Goal: Book appointment/travel/reservation

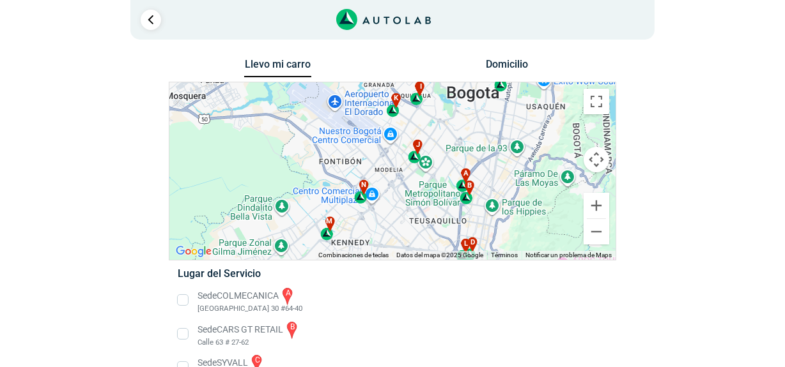
drag, startPoint x: 334, startPoint y: 215, endPoint x: 392, endPoint y: 155, distance: 84.0
click at [392, 155] on div "a b c d e f g" at bounding box center [392, 171] width 446 height 178
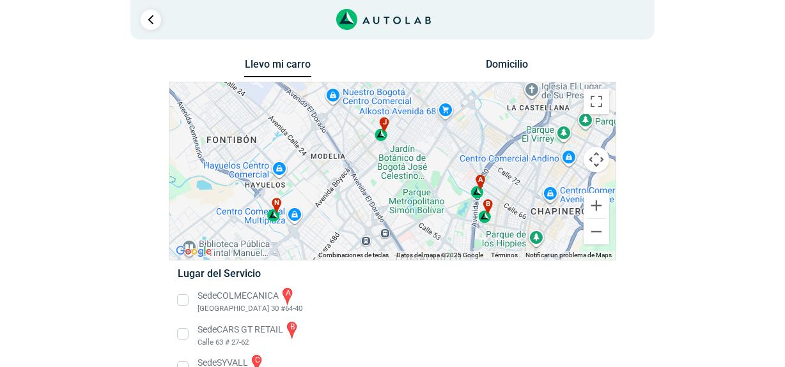
drag, startPoint x: 423, startPoint y: 172, endPoint x: 371, endPoint y: 183, distance: 52.9
click at [371, 183] on div "a b c d e f g" at bounding box center [392, 171] width 446 height 178
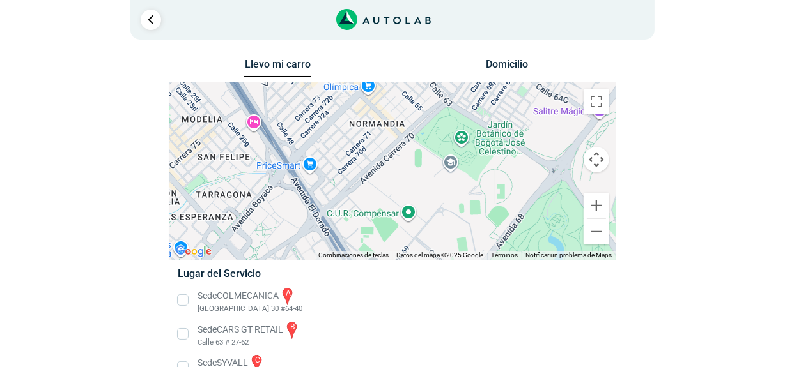
drag, startPoint x: 324, startPoint y: 158, endPoint x: 323, endPoint y: 227, distance: 68.4
click at [323, 227] on div "a b c d e f g" at bounding box center [392, 171] width 446 height 178
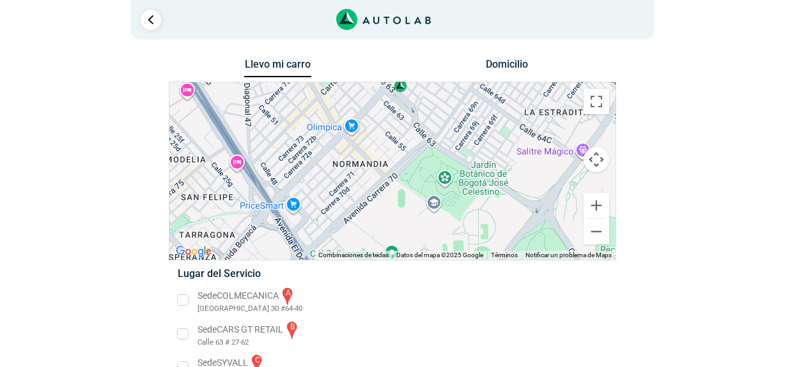
drag, startPoint x: 433, startPoint y: 145, endPoint x: 428, endPoint y: 217, distance: 72.3
click at [428, 217] on div "a b c d e f g" at bounding box center [392, 171] width 446 height 178
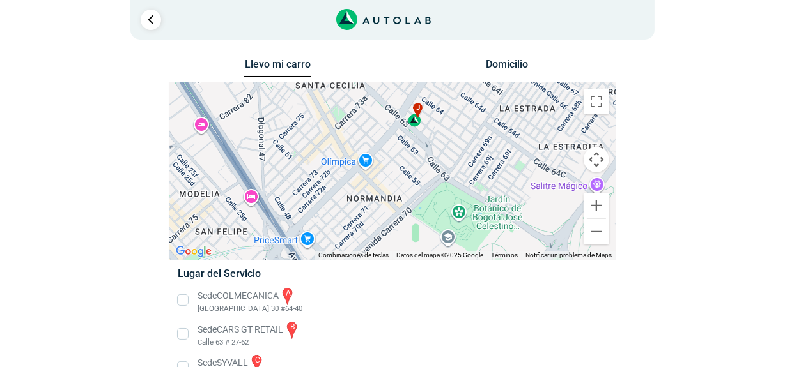
click at [414, 121] on div "j" at bounding box center [415, 115] width 15 height 24
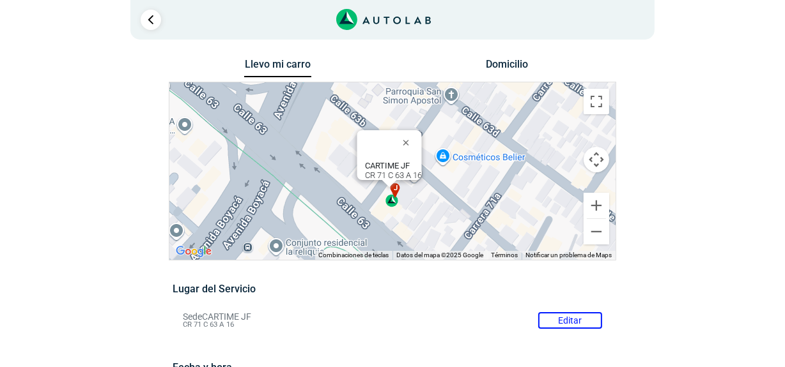
click at [390, 161] on b "CARTIME JF" at bounding box center [387, 166] width 45 height 10
click at [398, 168] on div "CARTIME JF CR 71 C 63 A 16" at bounding box center [393, 170] width 57 height 19
click at [394, 167] on div "CARTIME JF CR 71 C 63 A 16" at bounding box center [393, 170] width 57 height 19
click at [401, 161] on b "CARTIME JF" at bounding box center [387, 166] width 45 height 10
click at [390, 161] on b "CARTIME JF" at bounding box center [387, 166] width 45 height 10
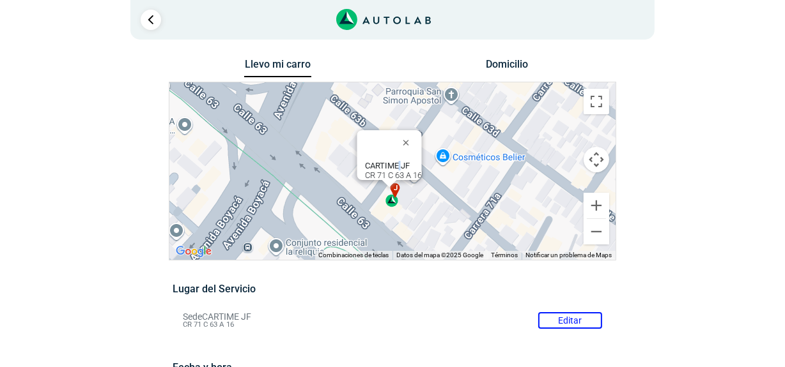
click at [390, 161] on b "CARTIME JF" at bounding box center [387, 166] width 45 height 10
drag, startPoint x: 360, startPoint y: 165, endPoint x: 416, endPoint y: 166, distance: 55.6
click at [416, 166] on div "CARTIME JF CR 71 C 63 A 16" at bounding box center [393, 170] width 57 height 19
copy div "CR 71 C 63 A 16"
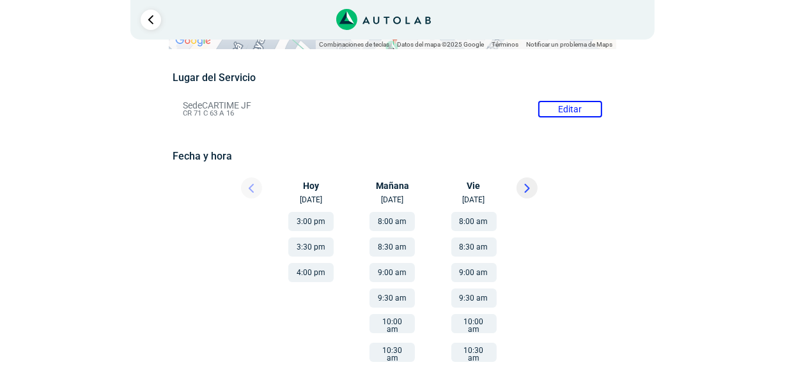
click at [395, 220] on button "8:00 am" at bounding box center [391, 221] width 45 height 19
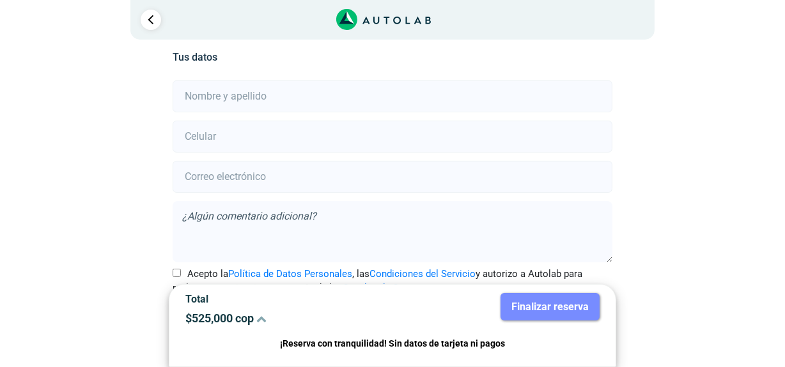
scroll to position [326, 0]
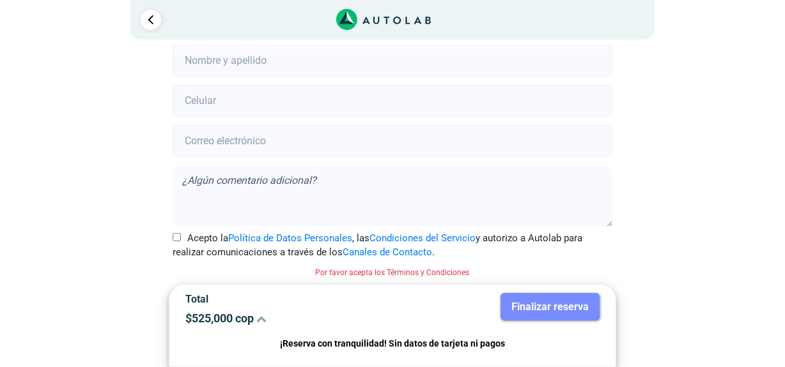
click at [175, 236] on input "Acepto la Política de Datos Personales , las Condiciones del Servicio y autoriz…" at bounding box center [176, 237] width 8 height 8
checkbox input "true"
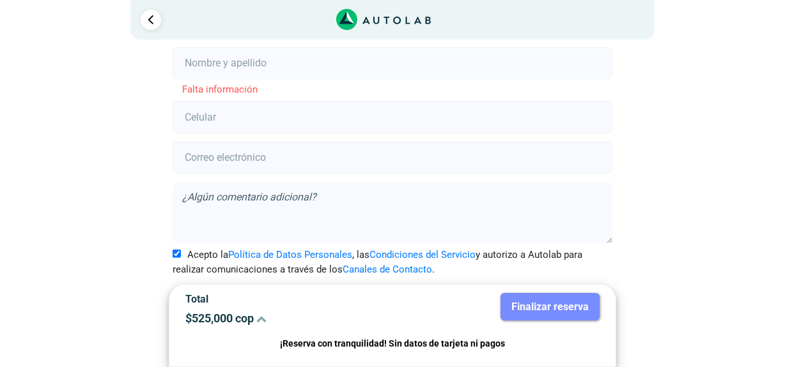
click at [238, 66] on input "text" at bounding box center [391, 63] width 439 height 32
type input "[PERSON_NAME]"
type input "[EMAIL_ADDRESS][PERSON_NAME][DOMAIN_NAME]"
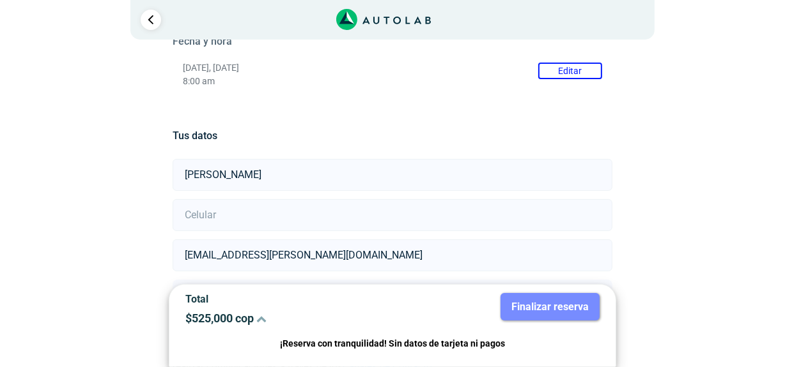
scroll to position [309, 0]
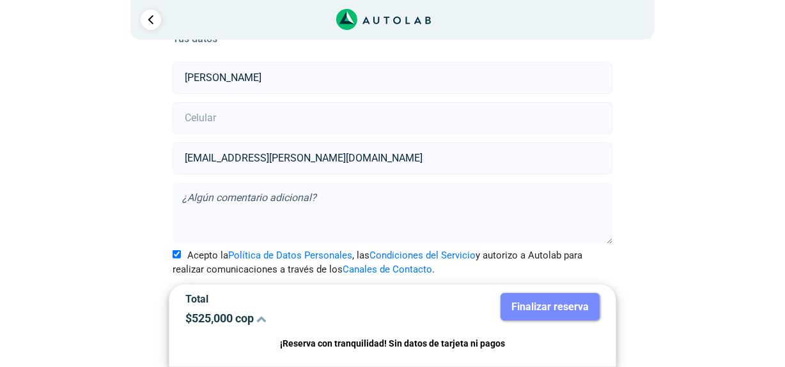
click at [220, 121] on input "number" at bounding box center [391, 118] width 439 height 32
click at [642, 174] on div "Llevo mi carro [GEOGRAPHIC_DATA] ← Mover a la izquierda → Mover a la derecha ↑ …" at bounding box center [392, 58] width 620 height 622
click at [174, 252] on input "Acepto la Política de Datos Personales , las Condiciones del Servicio y autoriz…" at bounding box center [176, 254] width 8 height 8
checkbox input "false"
click at [192, 201] on textarea at bounding box center [391, 213] width 439 height 61
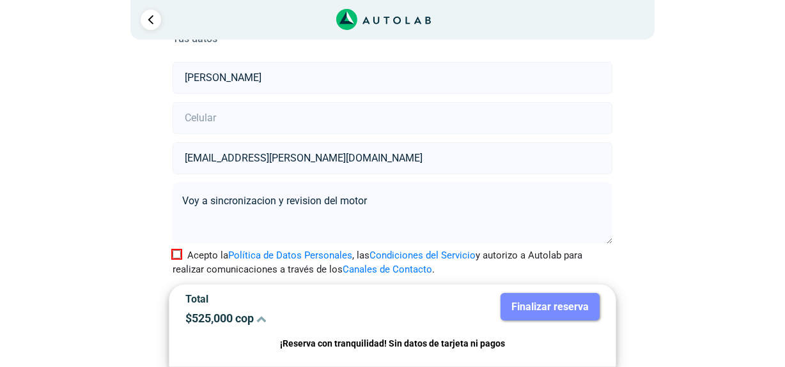
type textarea "Voy a sincronizacion y revision del motor"
click at [176, 256] on input "Acepto la Política de Datos Personales , las Condiciones del Servicio y autoriz…" at bounding box center [176, 254] width 8 height 8
checkbox input "true"
click at [392, 200] on textarea "Voy a sincronizacion y revision del motor" at bounding box center [391, 213] width 439 height 61
type textarea "Voy a sincronizacion y revision del motor y si se puede una revision general"
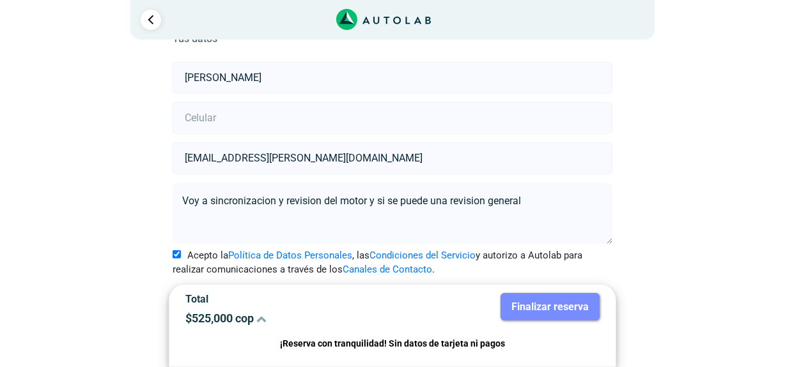
click at [201, 116] on input "number" at bounding box center [391, 118] width 439 height 32
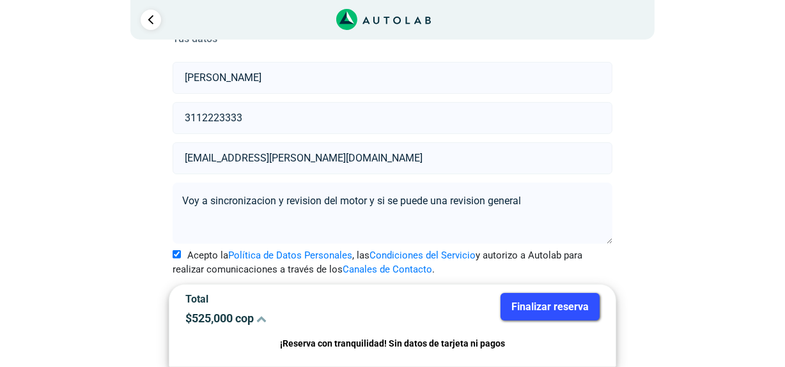
type input "3112223333"
click at [627, 151] on div "Llevo mi carro [GEOGRAPHIC_DATA] ← Mover a la izquierda → Mover a la derecha ↑ …" at bounding box center [392, 58] width 620 height 622
drag, startPoint x: 323, startPoint y: 155, endPoint x: 103, endPoint y: 159, distance: 219.8
click at [103, 159] on div "Llevo mi carro [GEOGRAPHIC_DATA] ← Mover a la izquierda → Mover a la derecha ↑ …" at bounding box center [392, 58] width 620 height 622
type input "[PERSON_NAME][EMAIL_ADDRESS][DOMAIN_NAME]"
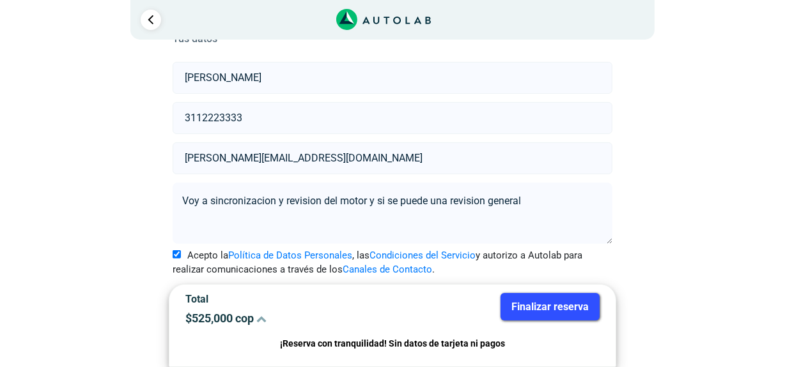
drag, startPoint x: 218, startPoint y: 114, endPoint x: 204, endPoint y: 114, distance: 14.1
click at [204, 114] on input "3112223333" at bounding box center [391, 118] width 439 height 32
type input "3110003333"
click at [652, 181] on div "Llevo mi carro [GEOGRAPHIC_DATA] ← Mover a la izquierda → Mover a la derecha ↑ …" at bounding box center [392, 58] width 620 height 622
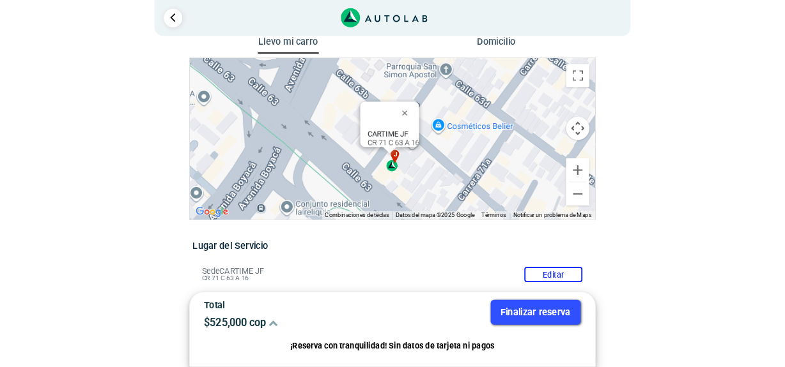
scroll to position [19, 0]
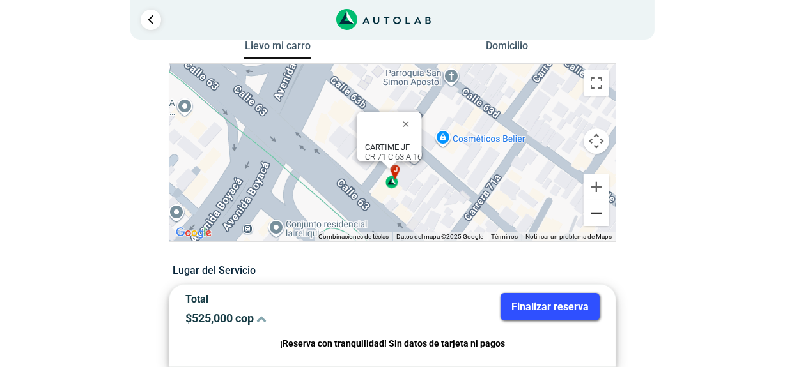
click at [597, 216] on button "Reducir" at bounding box center [596, 214] width 26 height 26
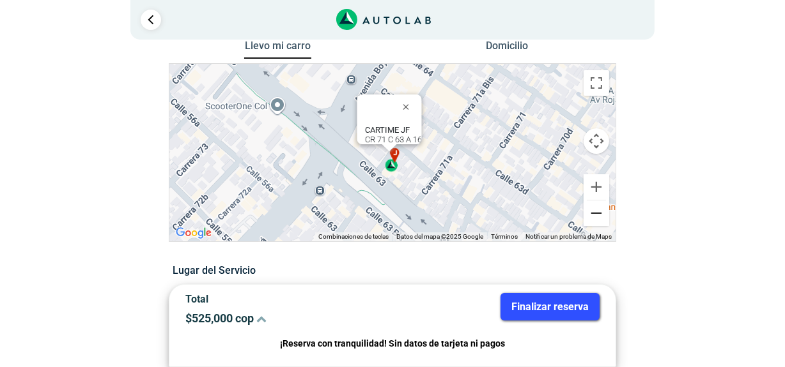
click at [597, 216] on button "Reducir" at bounding box center [596, 214] width 26 height 26
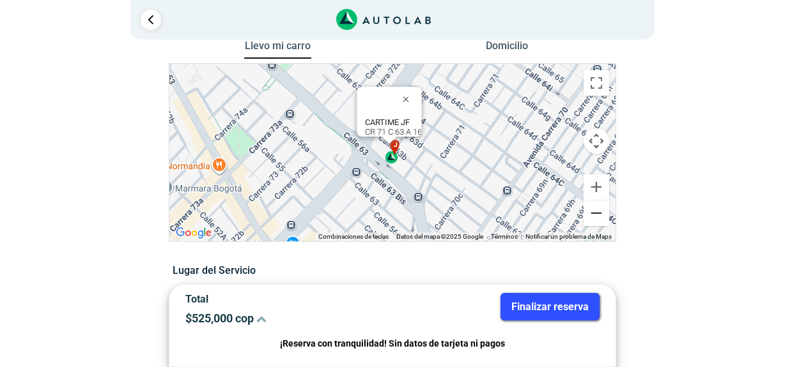
click at [597, 216] on button "Reducir" at bounding box center [596, 214] width 26 height 26
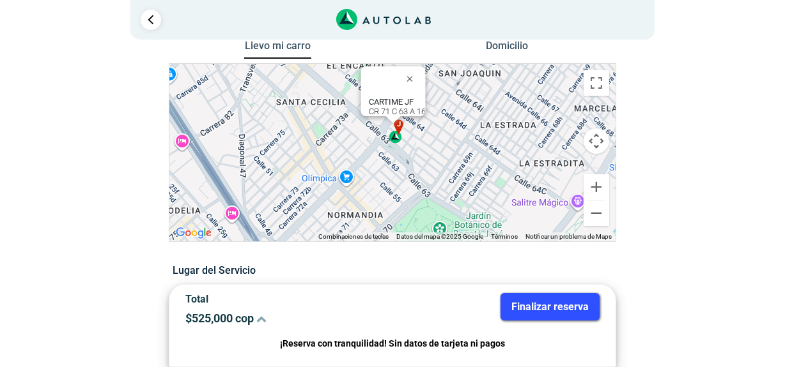
drag, startPoint x: 456, startPoint y: 190, endPoint x: 460, endPoint y: 172, distance: 17.7
click at [460, 172] on div "a b c d e f g" at bounding box center [392, 153] width 446 height 178
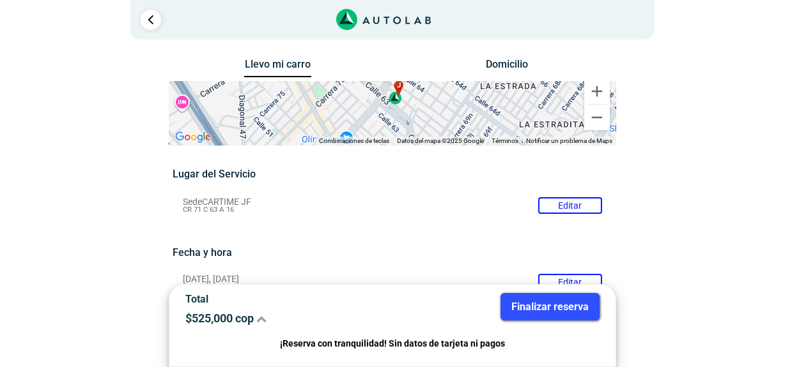
scroll to position [309, 0]
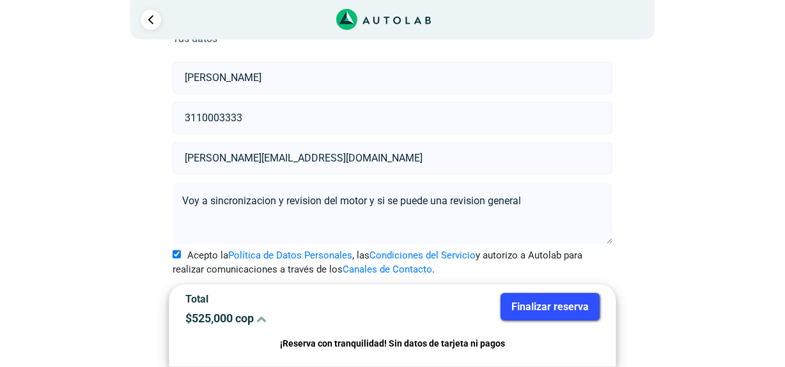
click at [542, 302] on button "Finalizar reserva" at bounding box center [549, 306] width 99 height 27
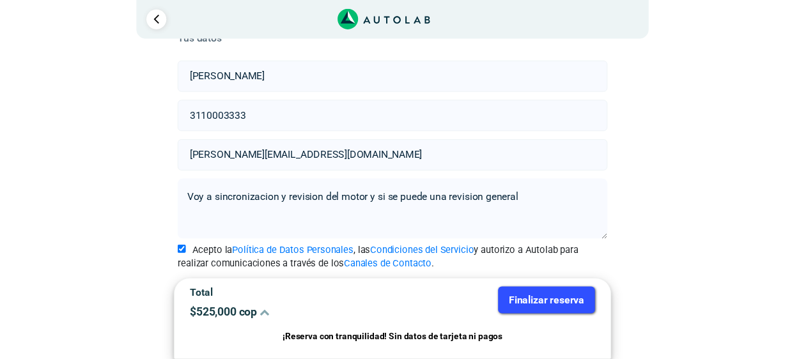
scroll to position [0, 0]
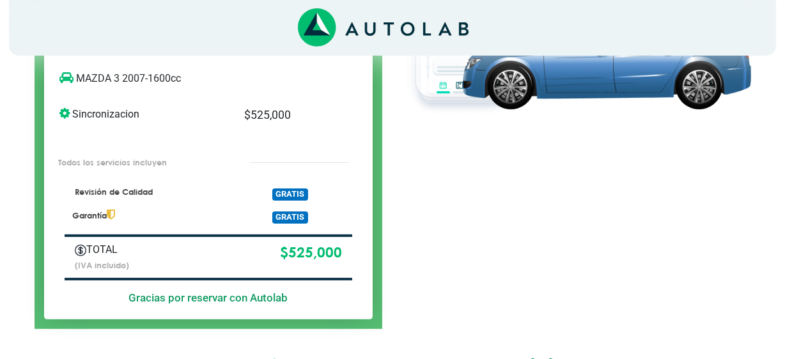
scroll to position [387, 0]
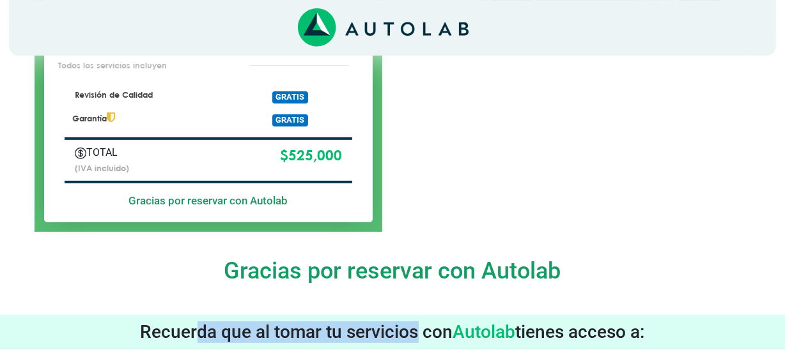
drag, startPoint x: 190, startPoint y: 319, endPoint x: 420, endPoint y: 318, distance: 230.0
click at [413, 321] on h3 "Recuerda que al tomar tu servicios con Autolab tienes acceso a:" at bounding box center [392, 332] width 786 height 22
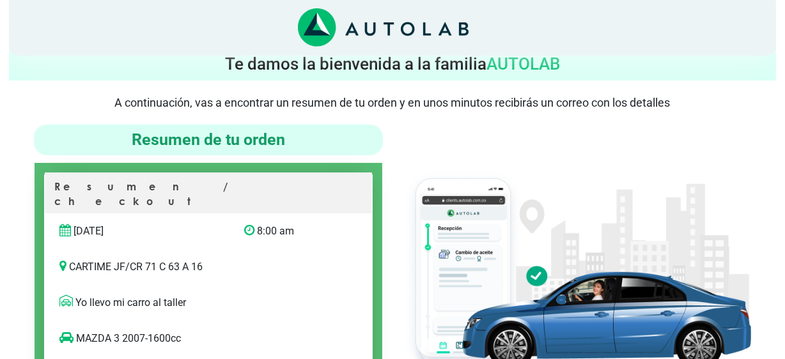
scroll to position [0, 0]
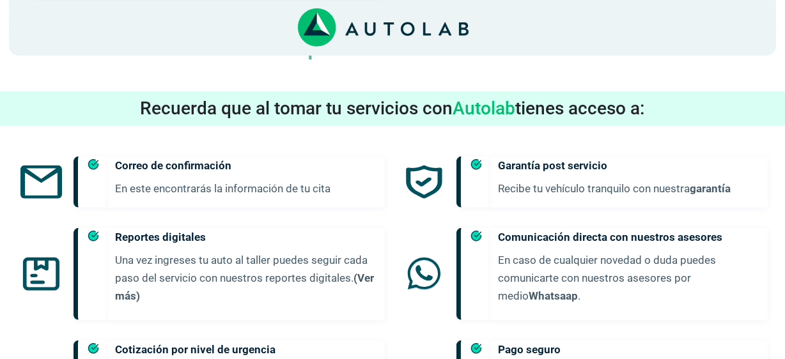
scroll to position [804, 0]
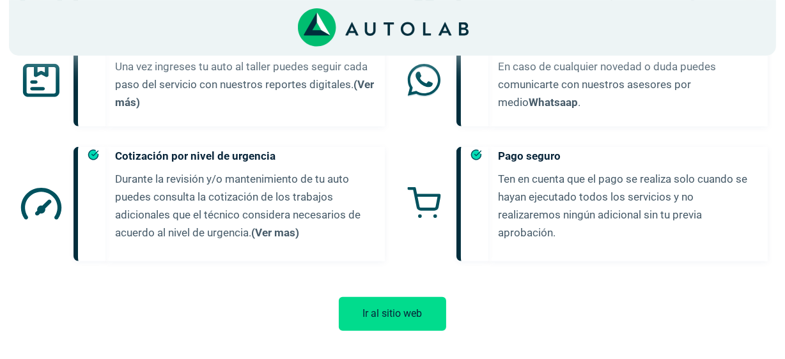
click at [385, 297] on button "Ir al sitio web" at bounding box center [392, 314] width 107 height 34
